Goal: Transaction & Acquisition: Purchase product/service

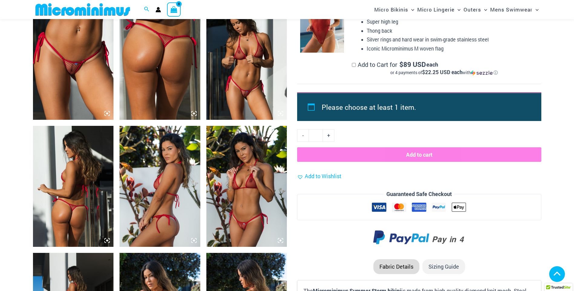
scroll to position [690, 0]
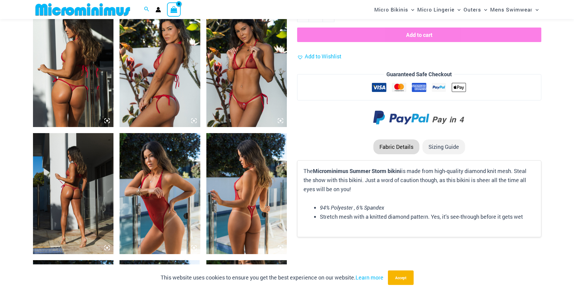
click at [159, 177] on img at bounding box center [159, 193] width 81 height 121
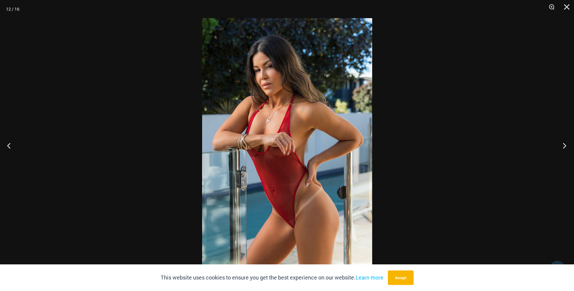
click at [565, 146] on button "Next" at bounding box center [562, 145] width 23 height 30
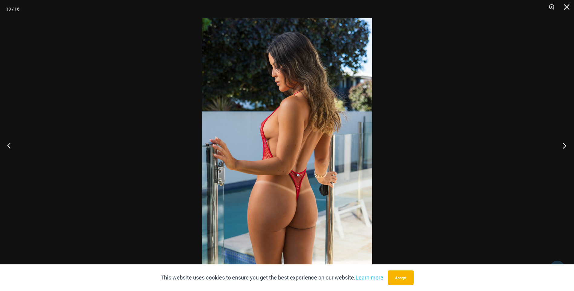
click at [565, 146] on button "Next" at bounding box center [562, 145] width 23 height 30
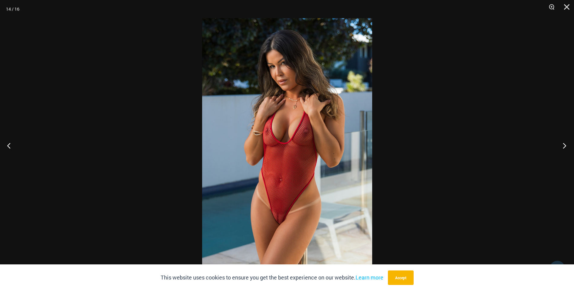
click at [565, 146] on button "Next" at bounding box center [562, 145] width 23 height 30
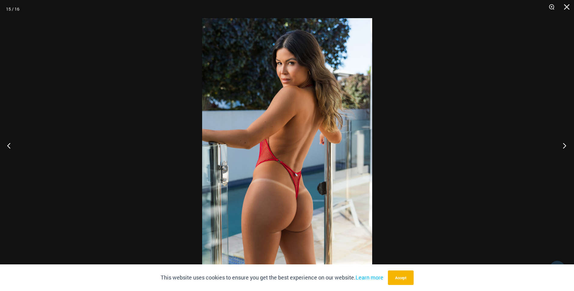
click at [565, 146] on button "Next" at bounding box center [562, 145] width 23 height 30
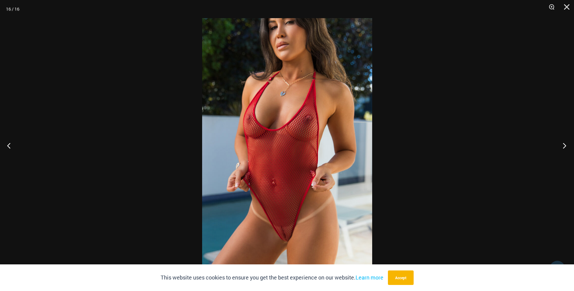
click at [565, 146] on button "Next" at bounding box center [562, 145] width 23 height 30
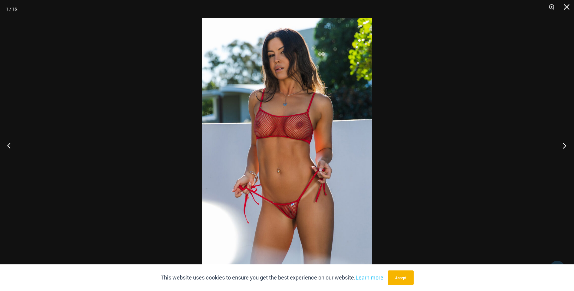
click at [565, 146] on button "Next" at bounding box center [562, 145] width 23 height 30
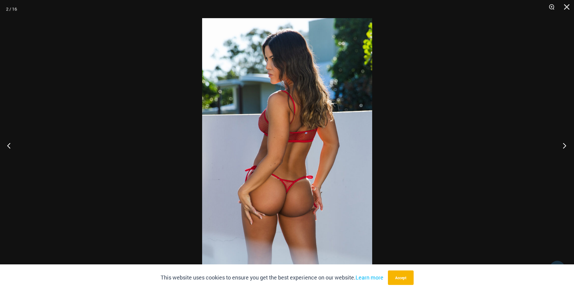
click at [565, 146] on button "Next" at bounding box center [562, 145] width 23 height 30
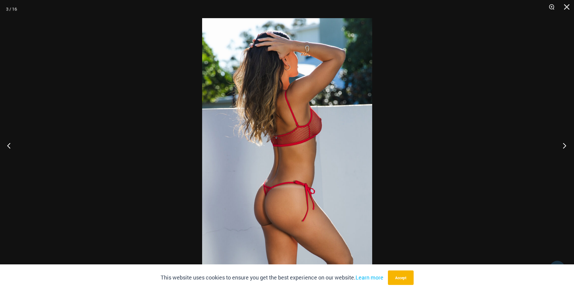
click at [565, 146] on button "Next" at bounding box center [562, 145] width 23 height 30
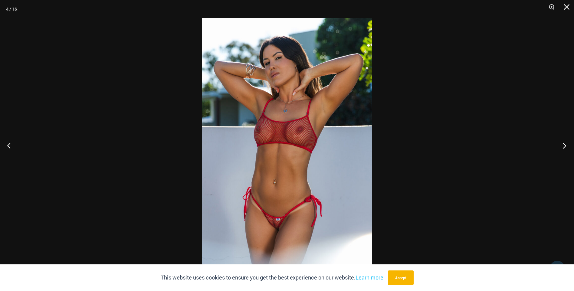
click at [565, 146] on button "Next" at bounding box center [562, 145] width 23 height 30
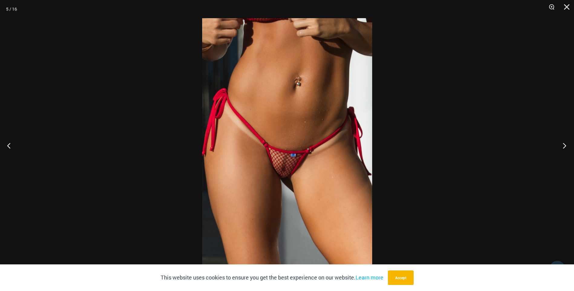
click at [565, 146] on button "Next" at bounding box center [562, 145] width 23 height 30
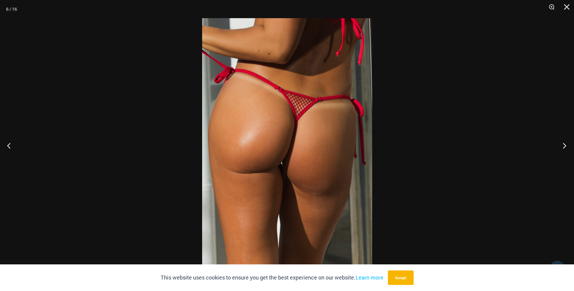
click at [565, 146] on button "Next" at bounding box center [562, 145] width 23 height 30
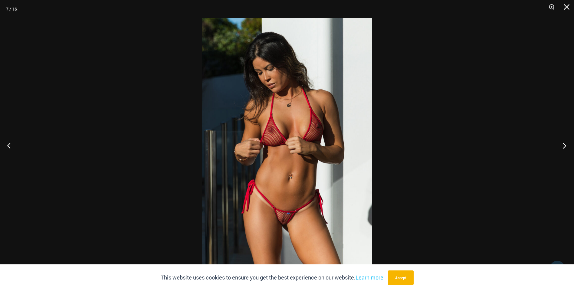
click at [565, 146] on button "Next" at bounding box center [562, 145] width 23 height 30
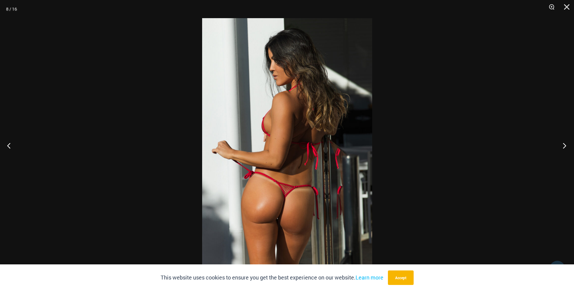
click at [565, 146] on button "Next" at bounding box center [562, 145] width 23 height 30
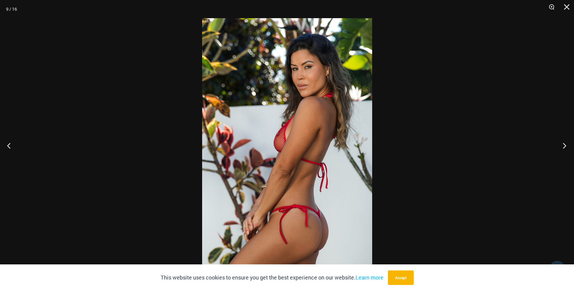
click at [565, 146] on button "Next" at bounding box center [562, 145] width 23 height 30
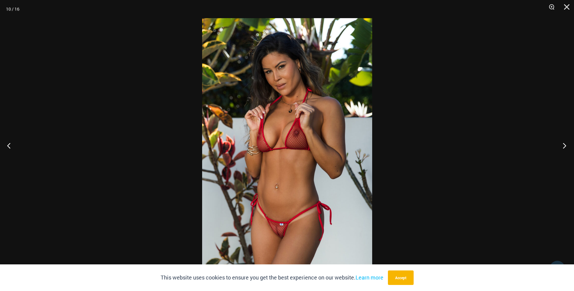
click at [565, 146] on button "Next" at bounding box center [562, 145] width 23 height 30
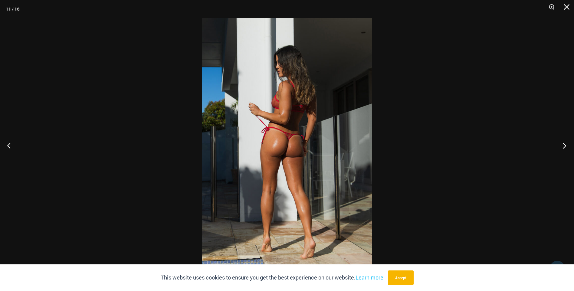
click at [565, 146] on button "Next" at bounding box center [562, 145] width 23 height 30
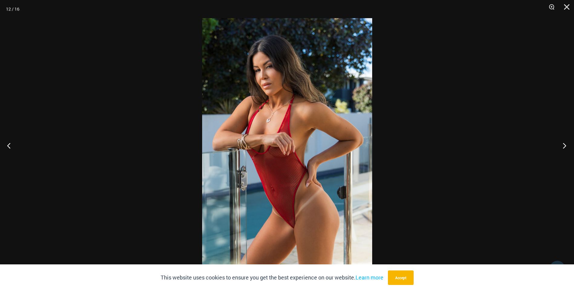
click at [565, 146] on button "Next" at bounding box center [562, 145] width 23 height 30
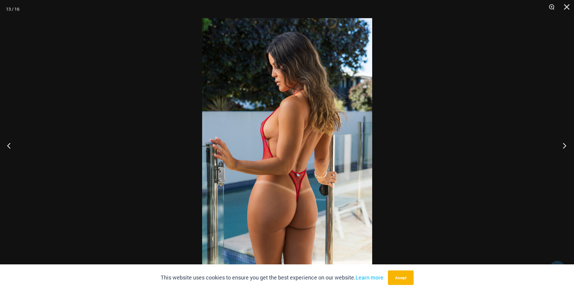
click at [565, 146] on button "Next" at bounding box center [562, 145] width 23 height 30
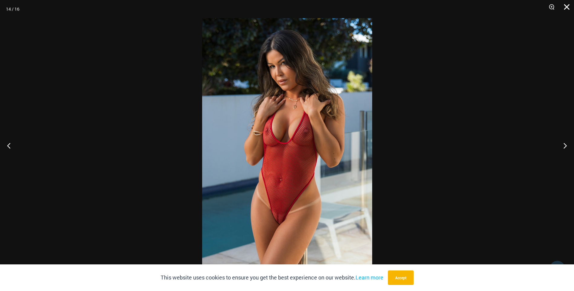
click at [567, 4] on button "Close" at bounding box center [564, 9] width 15 height 18
